Goal: Check status

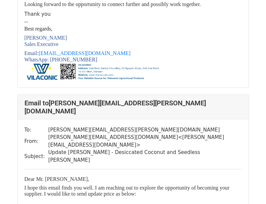
scroll to position [470, 0]
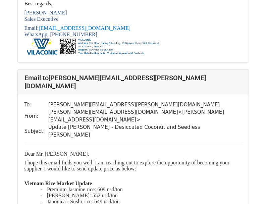
drag, startPoint x: 76, startPoint y: 131, endPoint x: 78, endPoint y: 123, distance: 7.7
click at [76, 160] on span "I hope this email finds you well. I am reaching out to explore the opportunity …" at bounding box center [127, 166] width 205 height 12
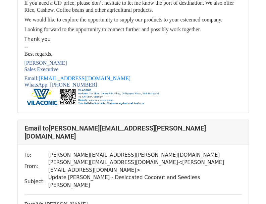
scroll to position [504, 0]
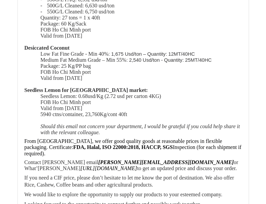
scroll to position [269, 0]
